Goal: Information Seeking & Learning: Learn about a topic

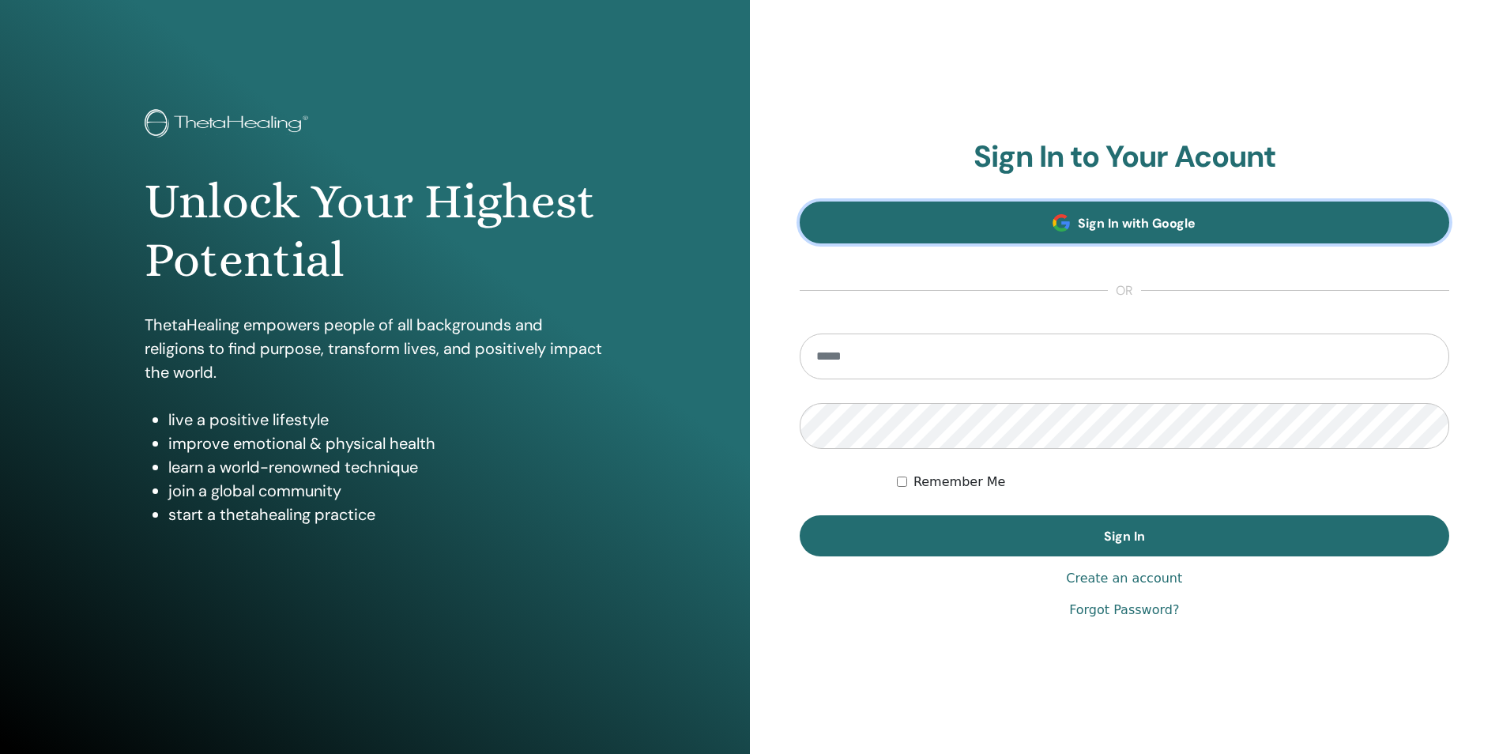
click at [1089, 231] on span "Sign In with Google" at bounding box center [1136, 223] width 118 height 17
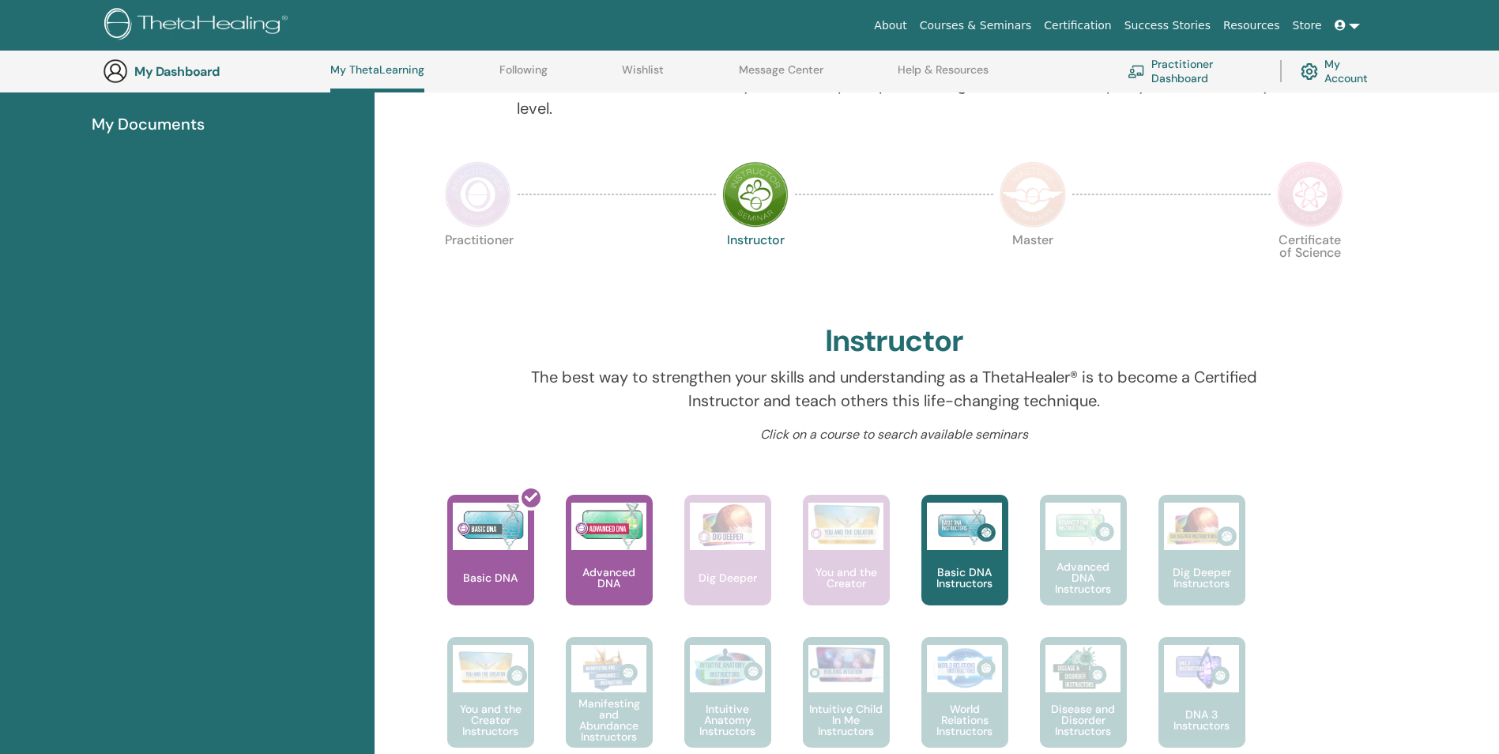
scroll to position [279, 0]
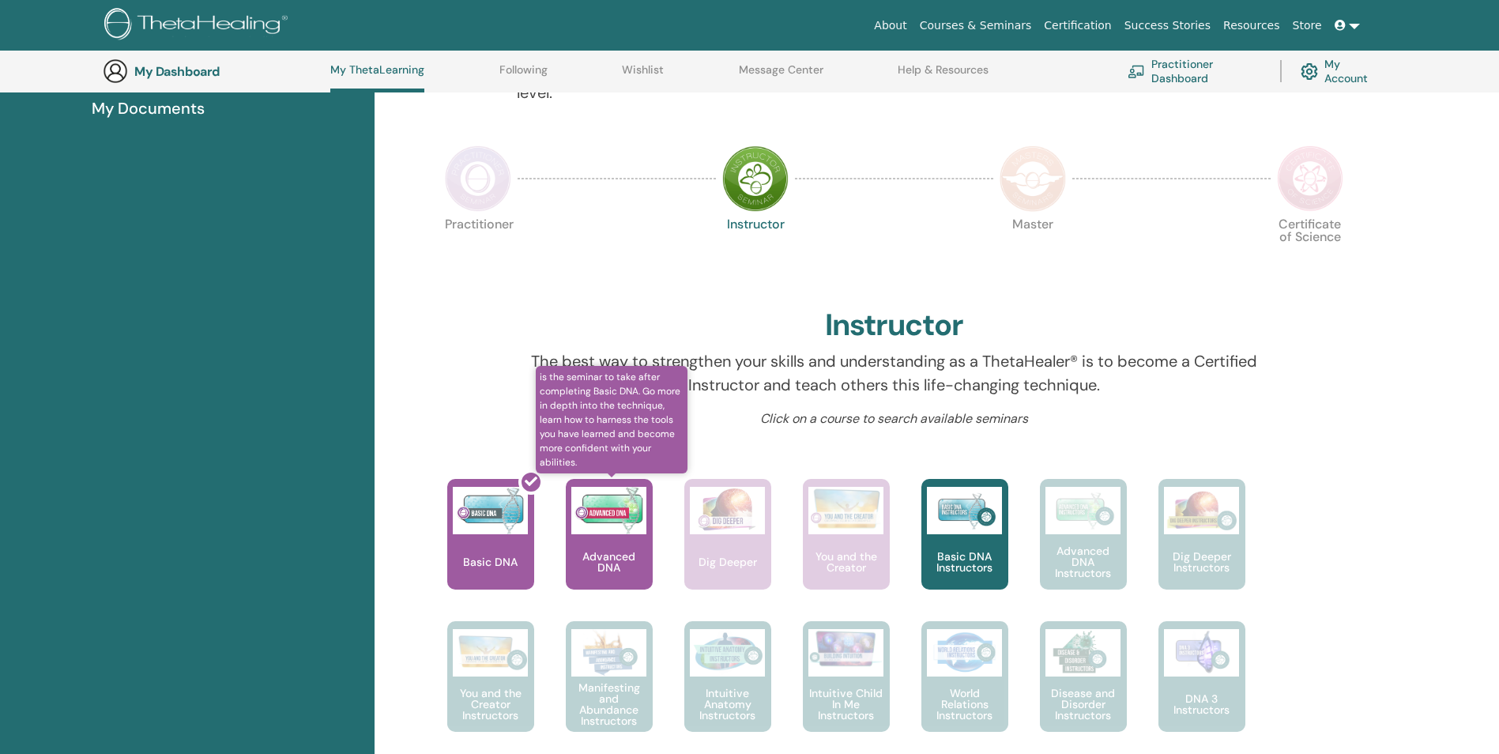
click at [619, 535] on div "Advanced DNA" at bounding box center [609, 534] width 87 height 111
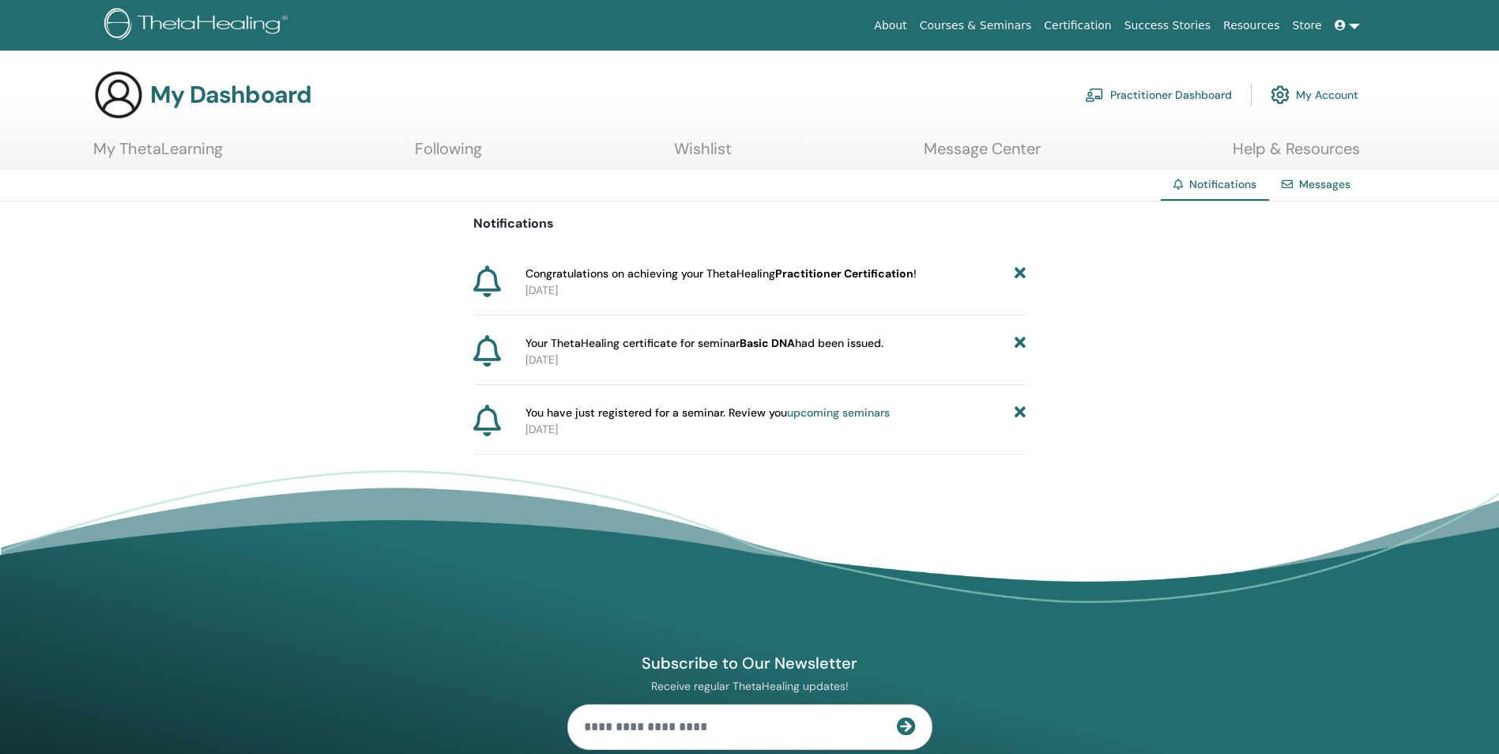
drag, startPoint x: 525, startPoint y: 344, endPoint x: 914, endPoint y: 337, distance: 389.5
click at [914, 337] on div "Your ThetaHealing certificate for seminar Basic DNA had been issued." at bounding box center [775, 343] width 501 height 17
click at [856, 478] on footer "Subscribe to Our Newsletter Receive regular ThetaHealing updates! Theta Healing…" at bounding box center [749, 731] width 1499 height 523
click at [480, 348] on icon at bounding box center [487, 351] width 28 height 32
click at [620, 348] on span "Your ThetaHealing certificate for seminar Basic DNA had been issued." at bounding box center [704, 343] width 358 height 17
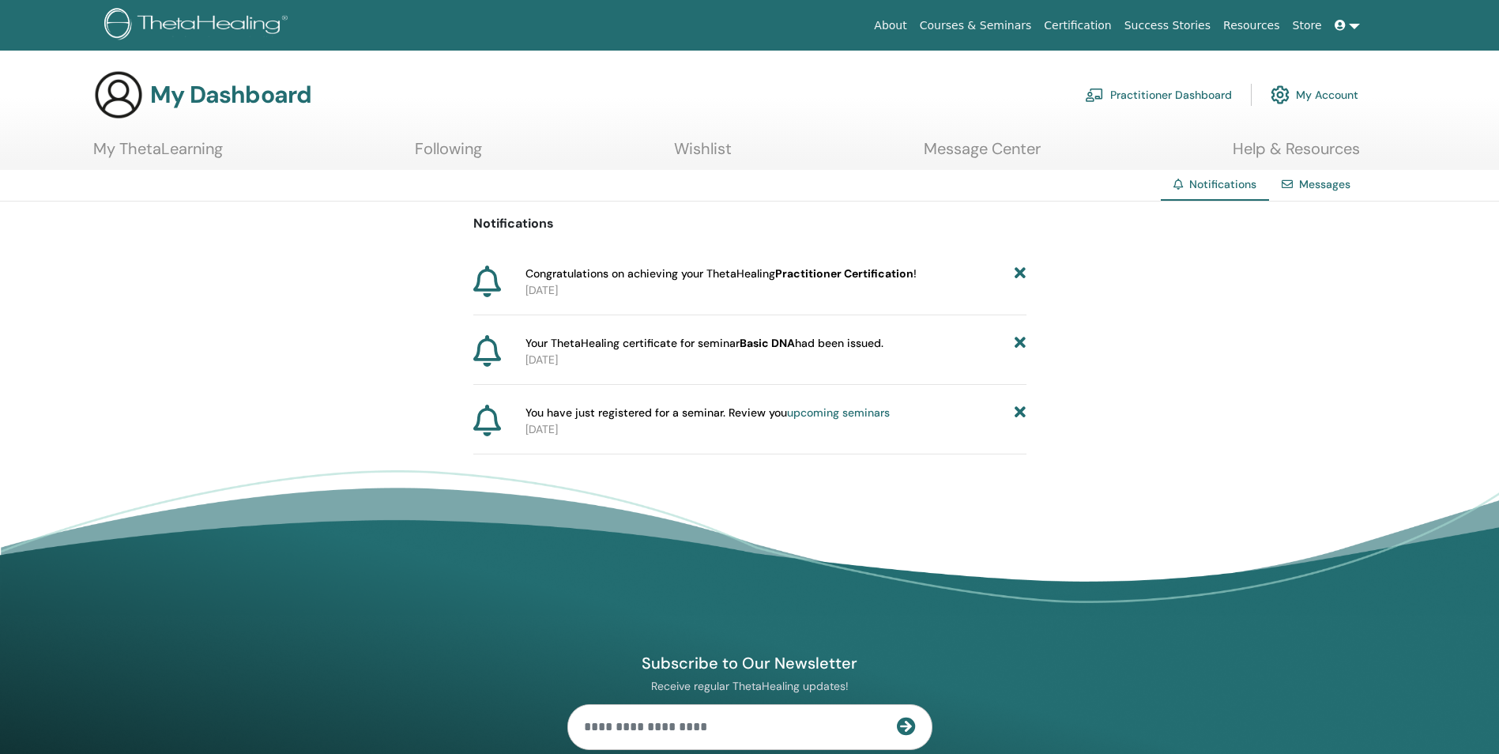
click at [188, 148] on link "My ThetaLearning" at bounding box center [158, 154] width 130 height 31
